Goal: Check status: Check status

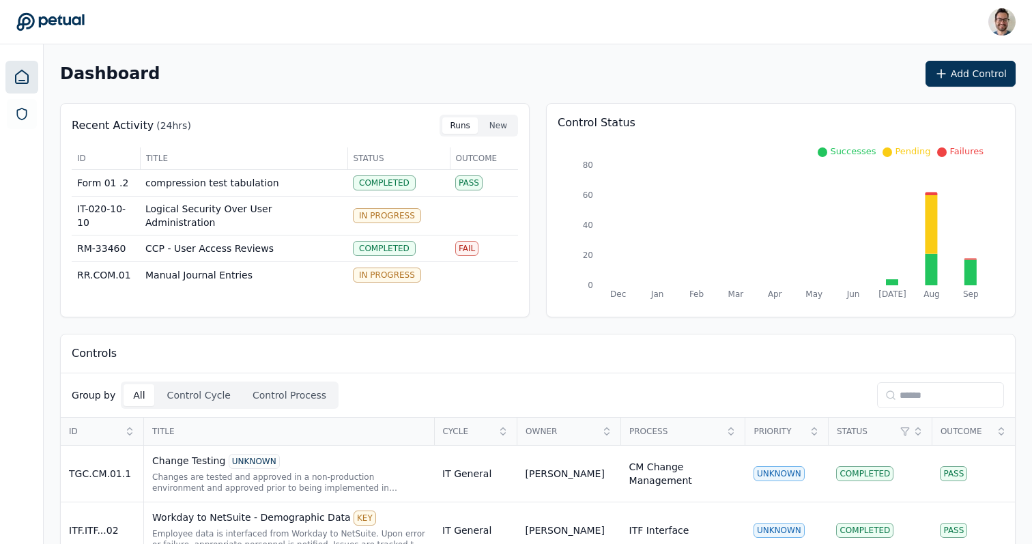
click at [734, 40] on header "[PERSON_NAME] [PERSON_NAME][EMAIL_ADDRESS] Sign out" at bounding box center [516, 22] width 1032 height 44
click at [707, 62] on div "Dashboard Add Control" at bounding box center [537, 74] width 955 height 26
click at [896, 399] on input at bounding box center [940, 395] width 127 height 26
type input "*"
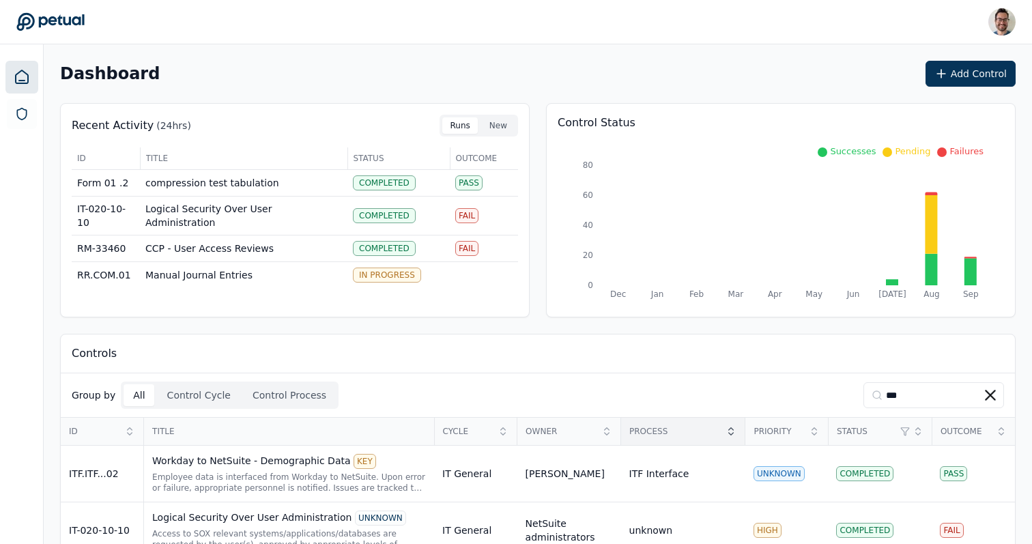
scroll to position [88, 0]
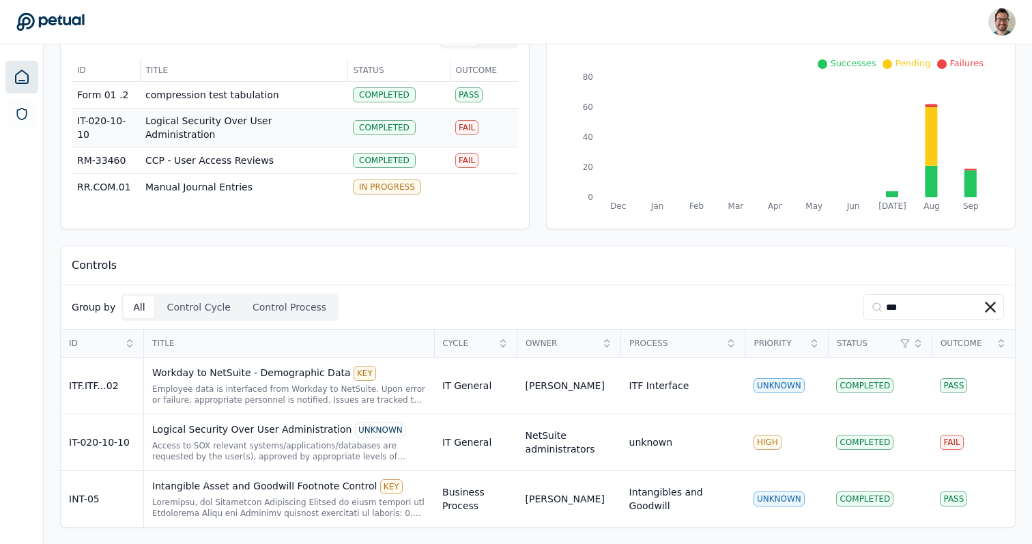
type input "***"
click at [282, 451] on div "Access to SOX relevant systems/applications/databases are requested by the user…" at bounding box center [289, 451] width 274 height 22
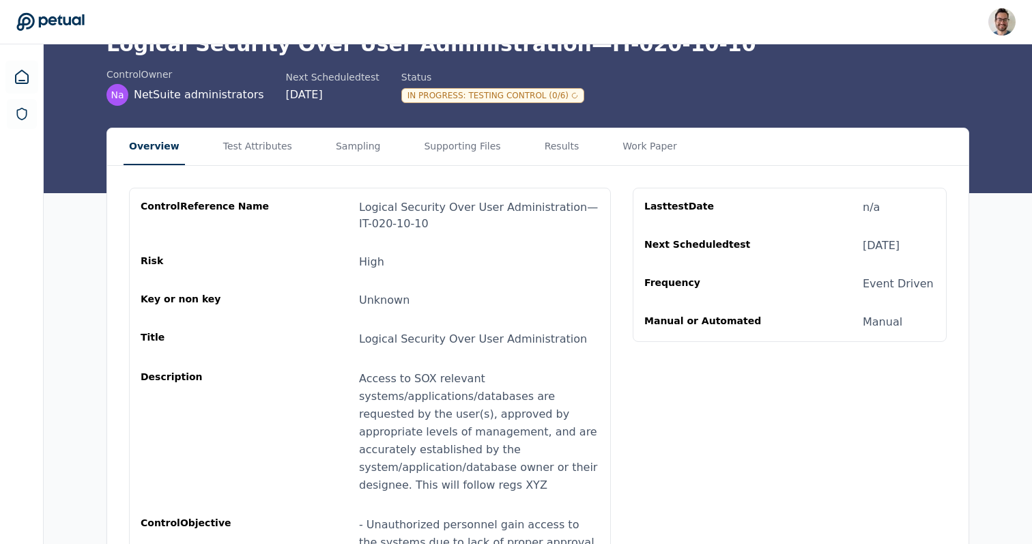
scroll to position [78, 0]
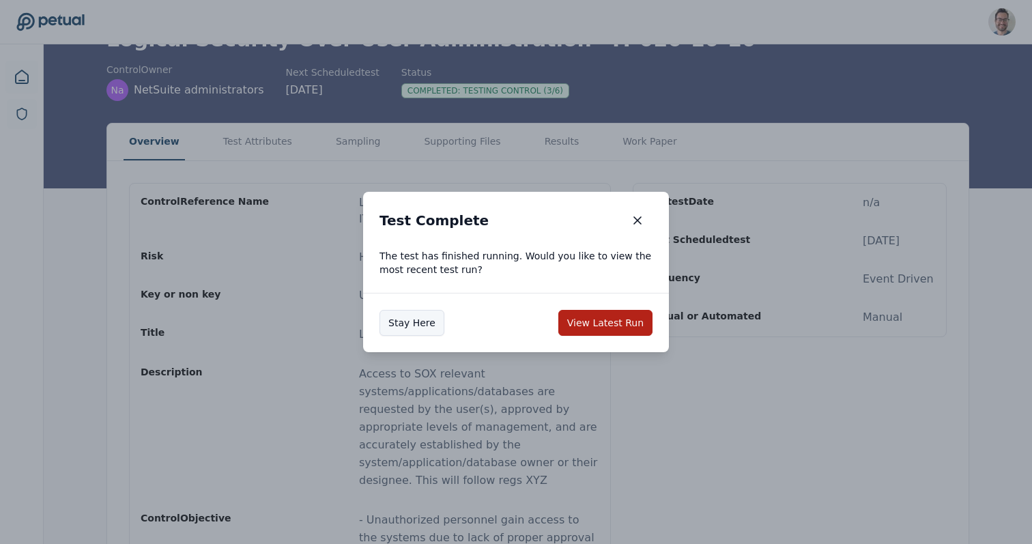
click at [409, 326] on button "Stay Here" at bounding box center [411, 323] width 65 height 26
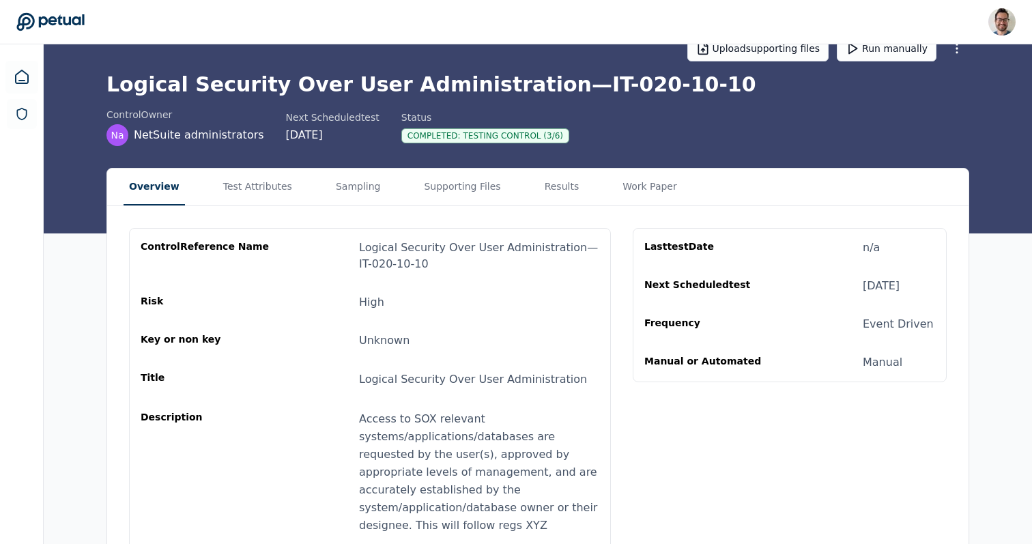
scroll to position [0, 0]
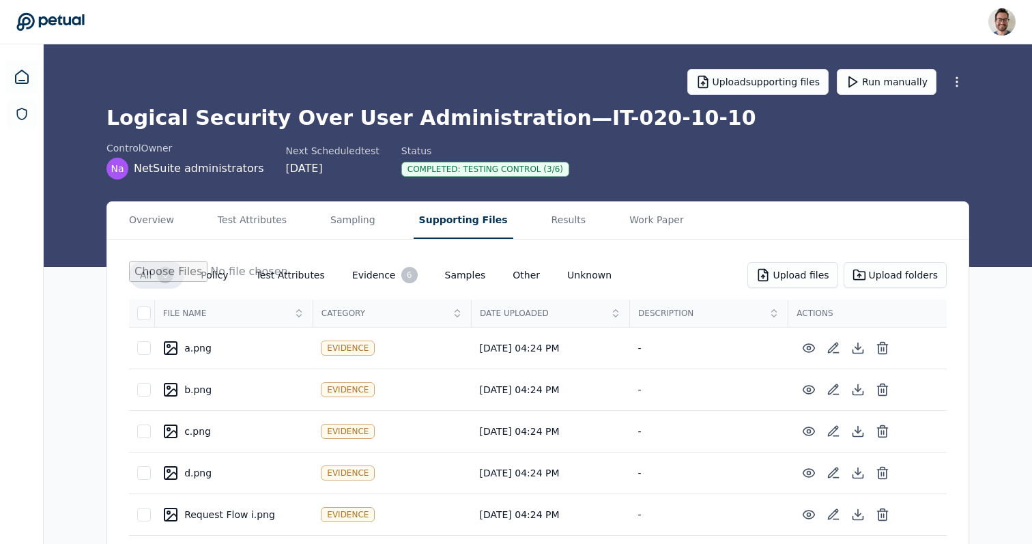
click at [446, 218] on button "Supporting Files" at bounding box center [463, 220] width 100 height 37
click at [431, 38] on header "[PERSON_NAME] [PERSON_NAME][EMAIL_ADDRESS] Sign out" at bounding box center [516, 22] width 1032 height 44
